Goal: Task Accomplishment & Management: Complete application form

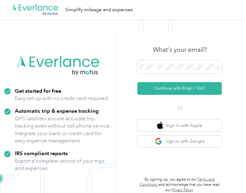
click at [71, 70] on icon ".cls-1 { fill: #00adee; } .cls-2 { fill: #fff; } .cls-3 { fill: #707372; } .cls…" at bounding box center [58, 66] width 85 height 22
click at [207, 48] on div "What's your email? Continue with Email / SSO OR Sign in with Apple Sign in with…" at bounding box center [179, 116] width 127 height 170
click at [171, 60] on div "What's your email?" at bounding box center [179, 49] width 84 height 21
click at [180, 72] on span at bounding box center [179, 66] width 84 height 13
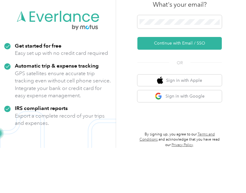
click at [209, 82] on button "Continue with Email / SSO" at bounding box center [179, 88] width 84 height 13
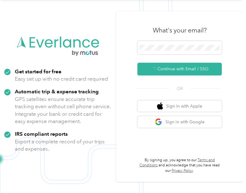
scroll to position [13, 0]
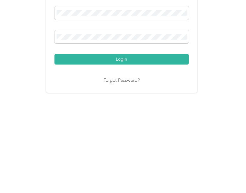
click at [167, 130] on button "Login" at bounding box center [121, 135] width 134 height 11
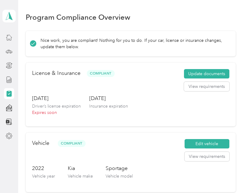
click at [217, 69] on button "Update documents" at bounding box center [206, 74] width 45 height 10
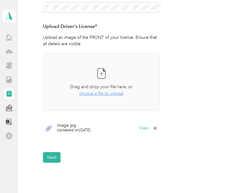
scroll to position [179, 0]
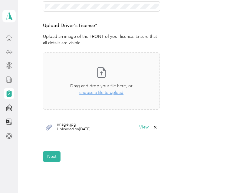
click at [134, 72] on div "Take a photo or choose a photo from your library Drag and drop your file here, …" at bounding box center [101, 81] width 106 height 47
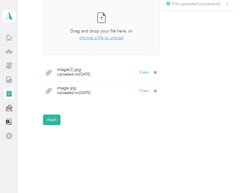
scroll to position [234, 0]
click at [111, 64] on div "image(2).jpg Uploaded on [DATE] View" at bounding box center [101, 73] width 117 height 18
click at [79, 68] on span "image(2).jpg" at bounding box center [74, 70] width 34 height 4
click at [144, 71] on button "View" at bounding box center [143, 73] width 9 height 4
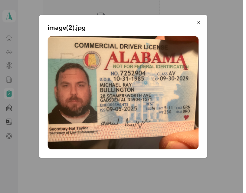
click at [172, 86] on img at bounding box center [123, 92] width 151 height 113
click at [200, 21] on icon "button" at bounding box center [198, 22] width 4 height 4
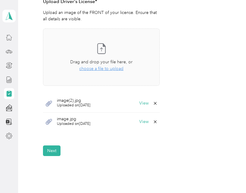
scroll to position [202, 0]
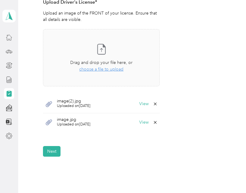
click at [116, 67] on span "choose a file to upload" at bounding box center [101, 69] width 44 height 5
click at [56, 146] on button "Next" at bounding box center [52, 151] width 18 height 11
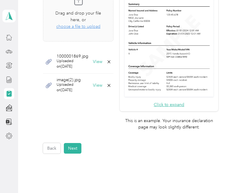
scroll to position [177, 0]
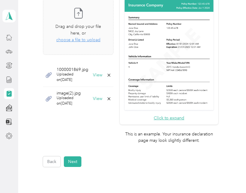
click at [111, 96] on icon at bounding box center [109, 98] width 5 height 5
click at [113, 122] on div "Take a photo or choose a photo from your library Drag and drop your file here, …" at bounding box center [78, 70] width 71 height 150
click at [102, 73] on button "View" at bounding box center [97, 75] width 9 height 4
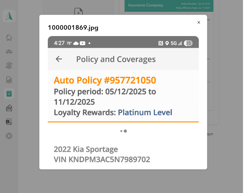
click at [200, 21] on icon "button" at bounding box center [198, 22] width 4 height 4
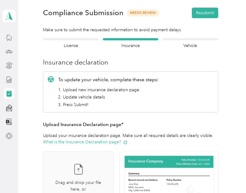
scroll to position [21, 0]
click at [76, 44] on h4 "License" at bounding box center [70, 45] width 55 height 6
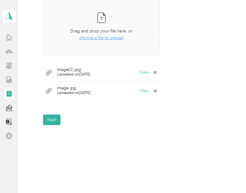
scroll to position [234, 0]
click at [156, 90] on icon at bounding box center [155, 91] width 3 height 3
click at [144, 91] on button "Yes" at bounding box center [142, 95] width 12 height 10
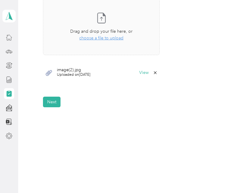
scroll to position [215, 0]
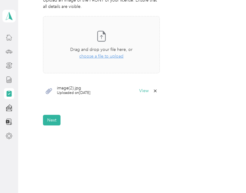
click at [56, 117] on button "Next" at bounding box center [52, 120] width 18 height 11
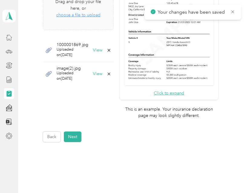
click at [77, 131] on button "Next" at bounding box center [73, 136] width 18 height 11
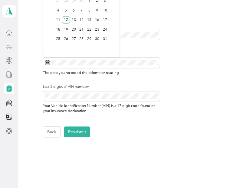
scroll to position [5, 0]
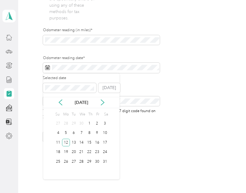
click at [105, 99] on icon at bounding box center [103, 102] width 6 height 6
click at [103, 99] on icon at bounding box center [103, 102] width 6 height 6
click at [102, 99] on icon at bounding box center [103, 102] width 6 height 6
click at [66, 158] on div "29" at bounding box center [66, 162] width 8 height 8
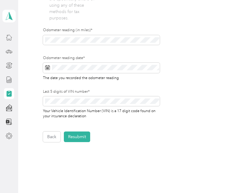
click at [86, 131] on button "Resubmit" at bounding box center [77, 136] width 26 height 11
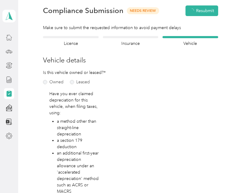
scroll to position [0, 0]
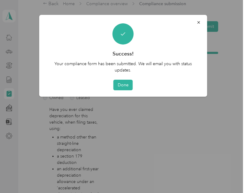
click at [130, 86] on button "Done" at bounding box center [122, 85] width 19 height 11
